Goal: Task Accomplishment & Management: Use online tool/utility

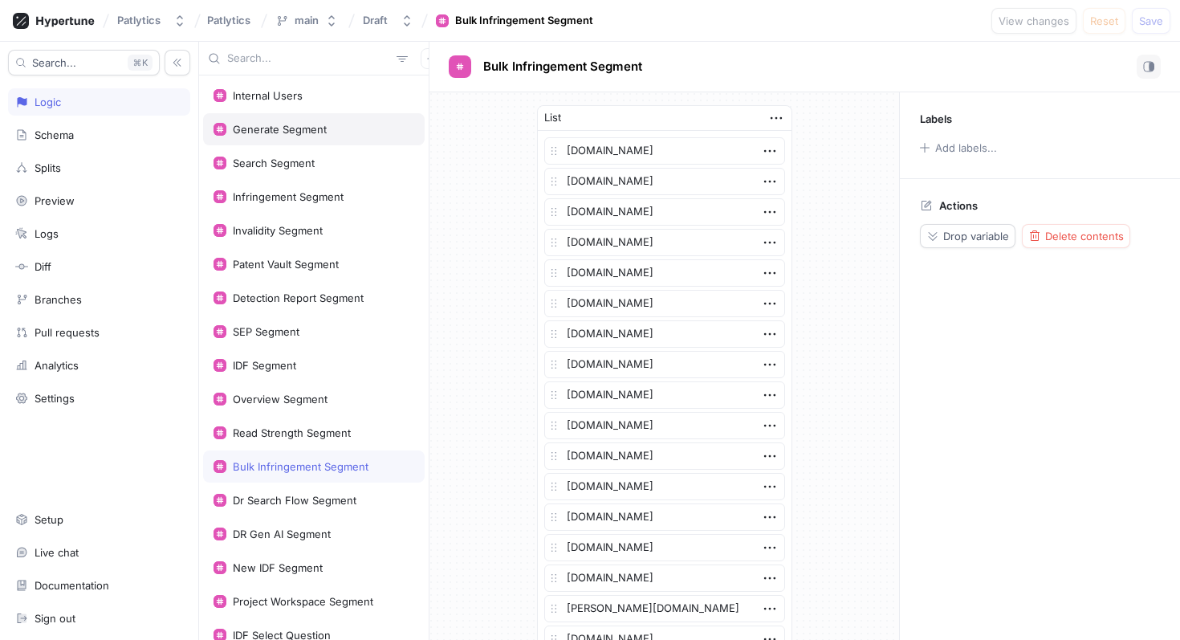
scroll to position [1597, 0]
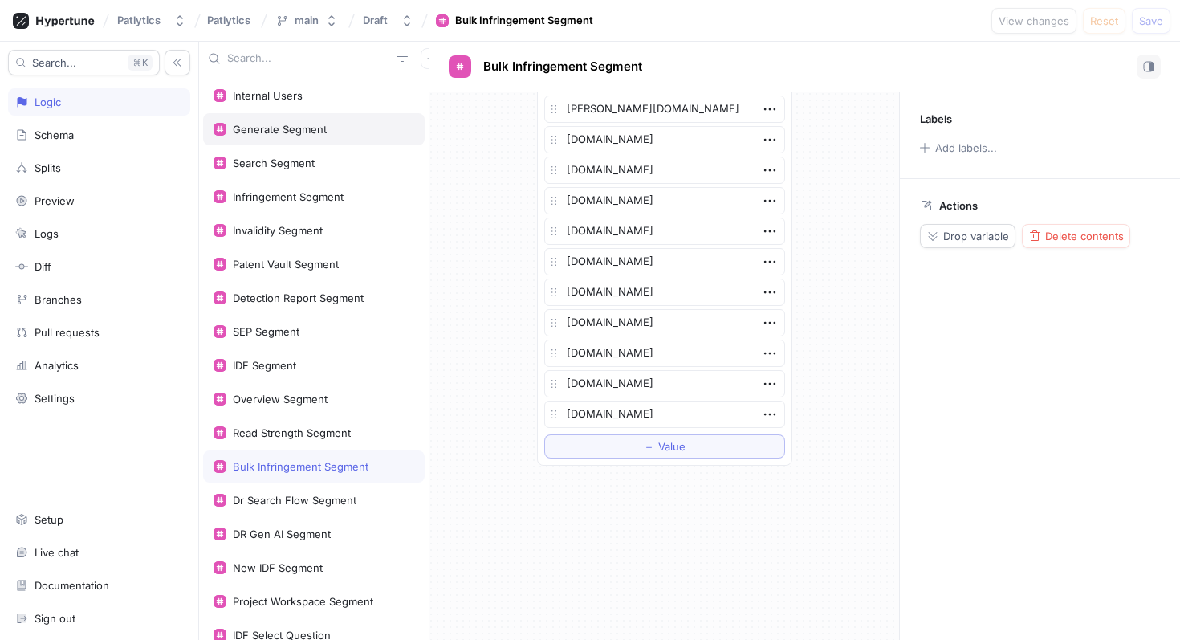
click at [293, 137] on div "Generate Segment" at bounding box center [314, 129] width 222 height 32
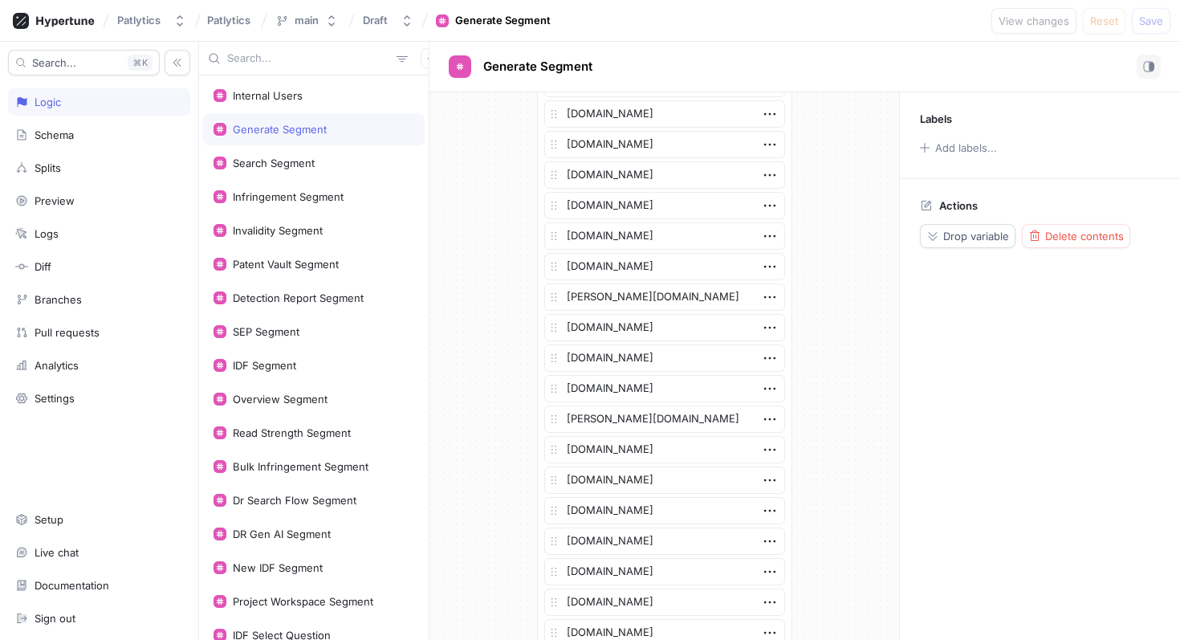
scroll to position [2329, 0]
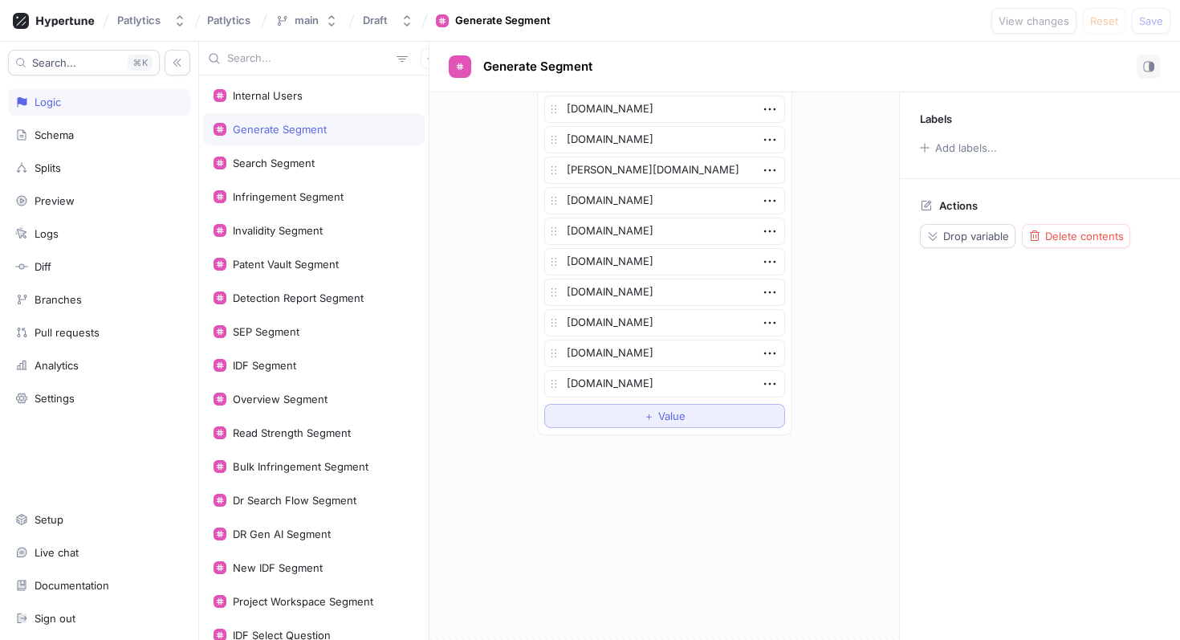
click at [634, 416] on button "＋ Value" at bounding box center [664, 416] width 241 height 24
type textarea "x"
type textarea "[DOMAIN_NAME]"
type textarea "x"
type textarea "[DOMAIN_NAME]"
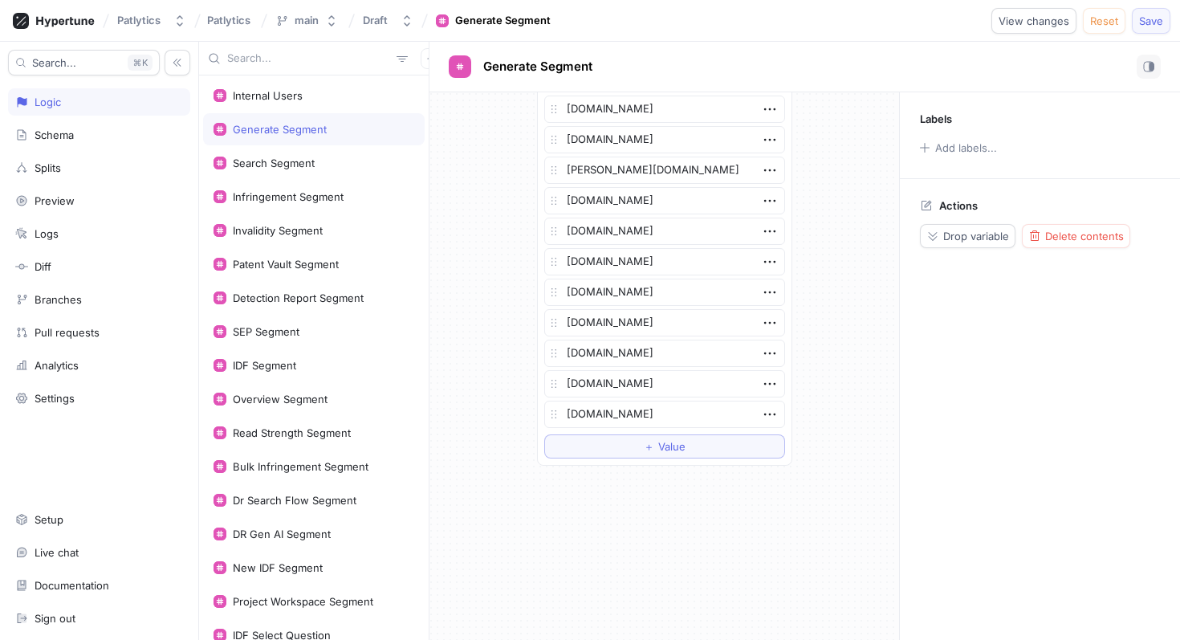
click at [1143, 20] on span "Save" at bounding box center [1151, 21] width 24 height 10
click at [336, 165] on div "Search Segment" at bounding box center [314, 163] width 201 height 13
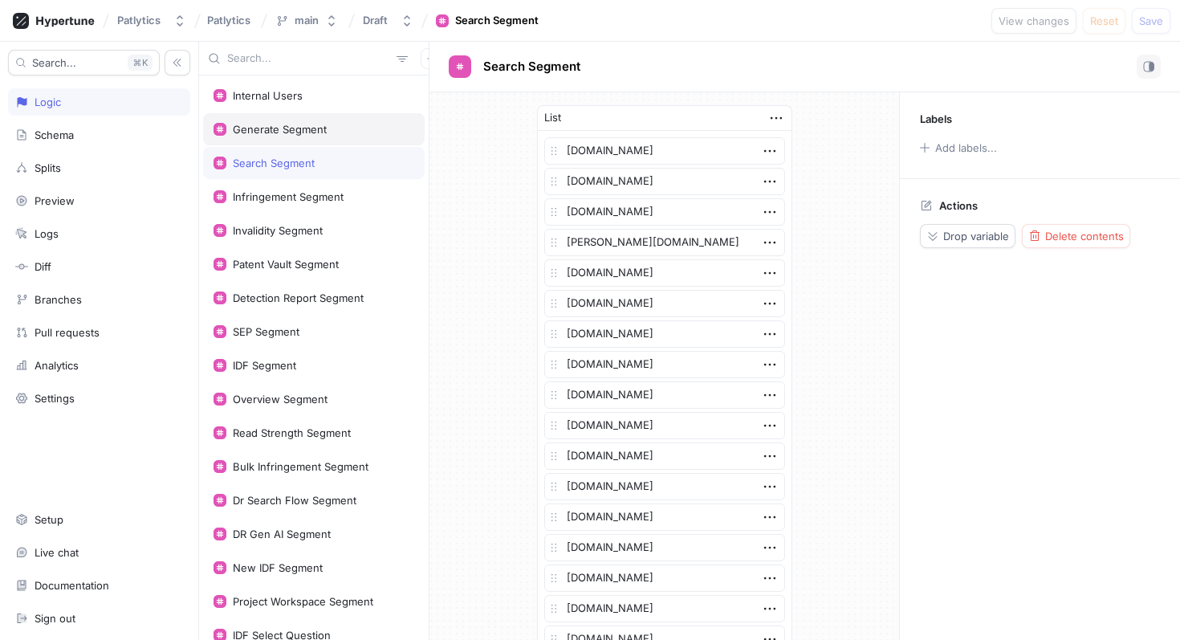
click at [331, 138] on div "Generate Segment" at bounding box center [314, 129] width 222 height 32
type textarea "x"
